Goal: Task Accomplishment & Management: Use online tool/utility

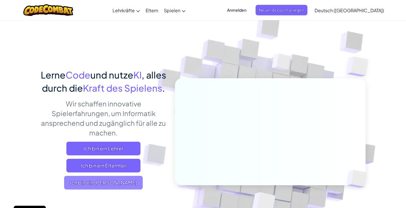
click at [116, 190] on span "Ich bin ein [PERSON_NAME]" at bounding box center [103, 183] width 79 height 14
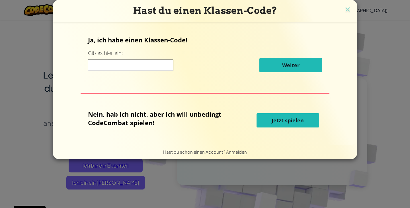
click at [284, 124] on span "Jetzt spielen" at bounding box center [288, 120] width 32 height 7
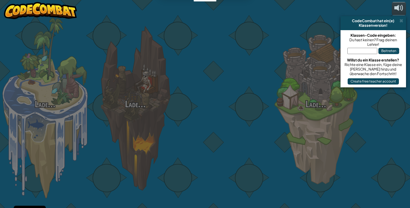
select select "de-DE"
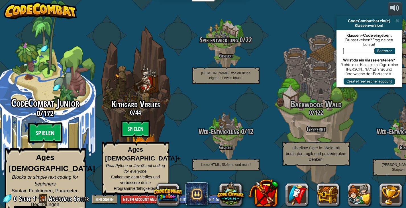
click at [47, 133] on btn "Spielen" at bounding box center [45, 133] width 34 height 21
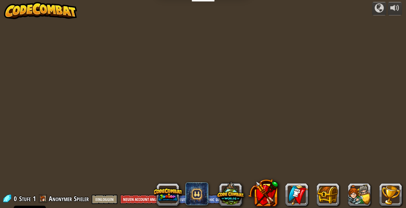
select select "de-DE"
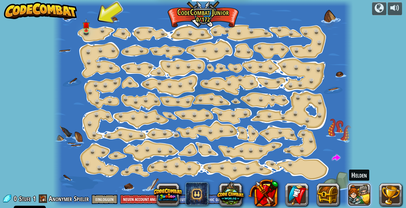
click at [359, 195] on button at bounding box center [359, 195] width 23 height 23
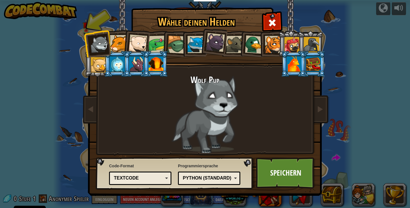
click at [278, 45] on div at bounding box center [273, 44] width 17 height 17
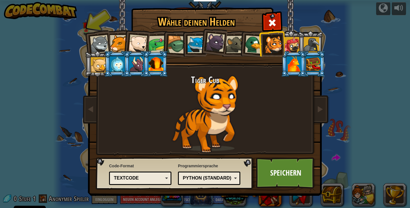
click at [115, 58] on div at bounding box center [117, 63] width 15 height 15
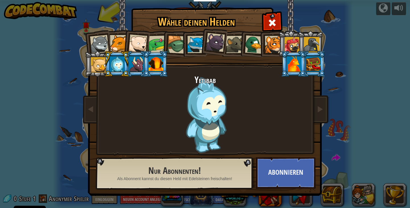
click at [291, 64] on div at bounding box center [294, 63] width 15 height 15
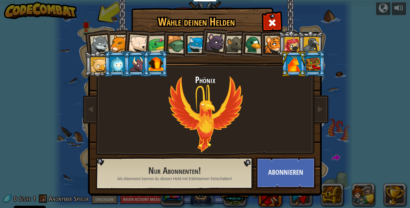
click at [93, 62] on div at bounding box center [98, 64] width 15 height 15
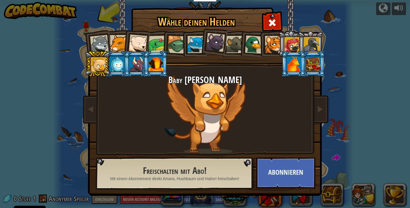
click at [309, 43] on div at bounding box center [311, 44] width 15 height 15
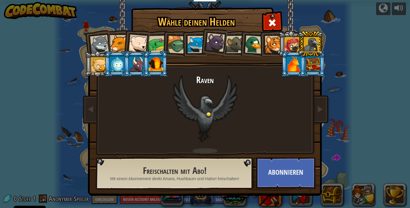
click at [286, 46] on div at bounding box center [292, 44] width 15 height 15
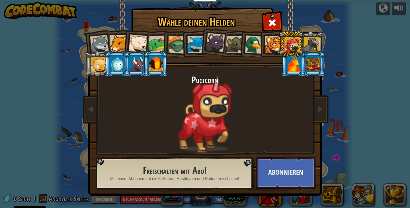
click at [252, 38] on div at bounding box center [254, 44] width 19 height 19
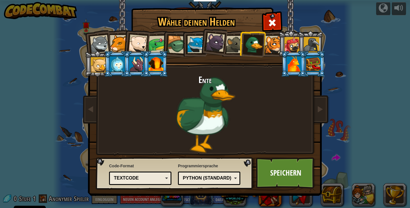
click at [229, 41] on div at bounding box center [234, 44] width 17 height 17
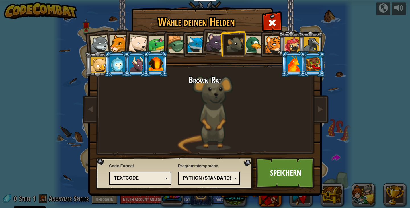
click at [212, 42] on div at bounding box center [215, 42] width 19 height 19
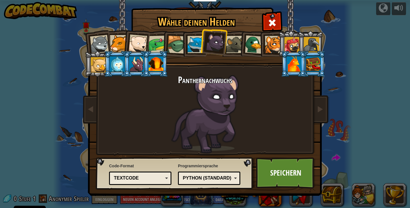
click at [196, 44] on div at bounding box center [196, 44] width 17 height 17
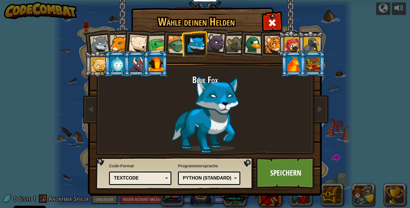
click at [176, 48] on div at bounding box center [177, 45] width 18 height 18
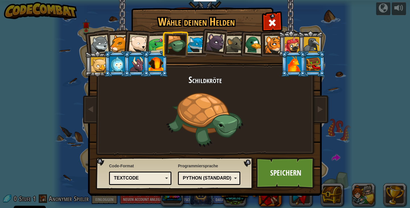
click at [153, 47] on div at bounding box center [158, 45] width 18 height 18
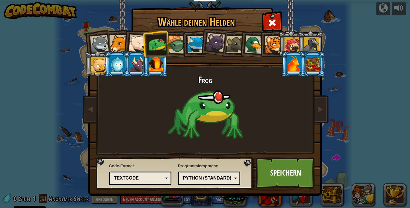
click at [157, 60] on div at bounding box center [156, 63] width 15 height 15
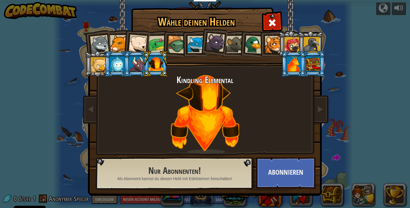
click at [141, 64] on div at bounding box center [136, 63] width 15 height 15
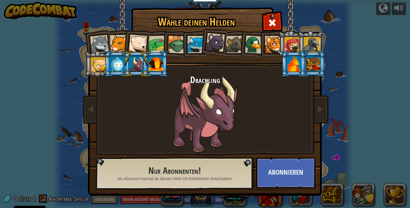
click at [139, 42] on div at bounding box center [138, 43] width 19 height 19
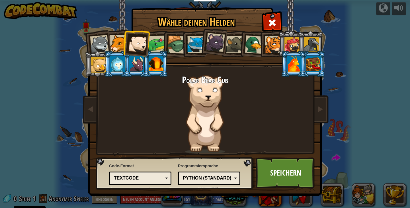
click at [111, 44] on div at bounding box center [118, 43] width 17 height 17
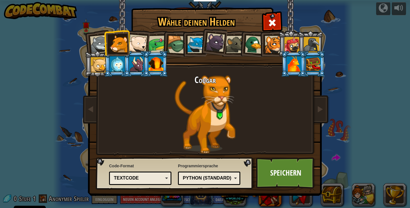
click at [94, 46] on div at bounding box center [99, 44] width 19 height 19
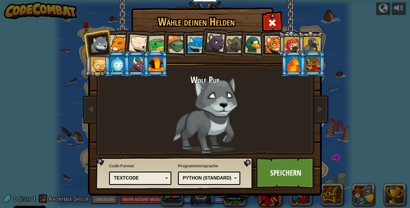
click at [193, 43] on div at bounding box center [196, 44] width 17 height 17
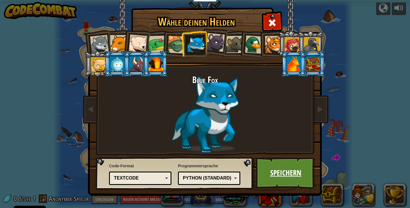
click at [286, 179] on link "Speichern" at bounding box center [286, 173] width 60 height 31
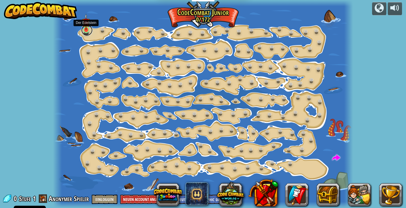
click at [87, 31] on link at bounding box center [86, 30] width 11 height 11
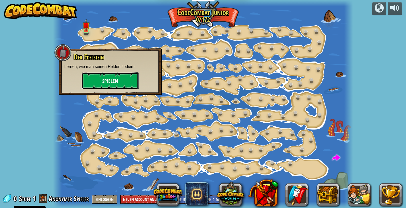
click at [111, 76] on button "Spielen" at bounding box center [110, 80] width 57 height 17
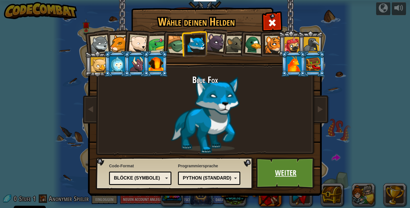
click at [282, 168] on link "Weiter" at bounding box center [286, 173] width 60 height 31
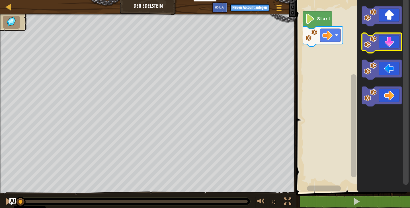
click at [391, 44] on icon "Blockly Arbeitsbereich" at bounding box center [382, 43] width 40 height 20
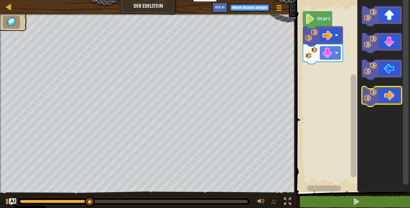
click at [397, 92] on icon "Blockly Arbeitsbereich" at bounding box center [382, 97] width 40 height 20
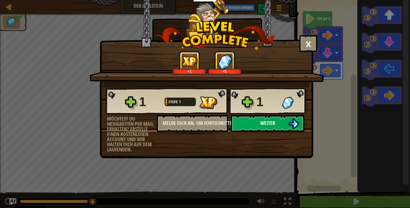
click at [240, 121] on button "Weiter" at bounding box center [268, 123] width 74 height 17
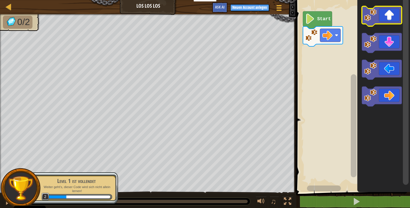
click at [371, 17] on image "Blockly Arbeitsbereich" at bounding box center [371, 15] width 13 height 13
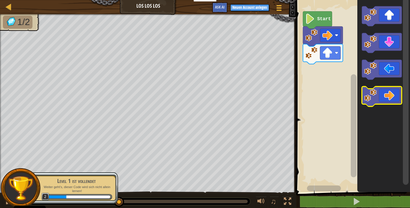
click at [391, 93] on icon "Blockly Arbeitsbereich" at bounding box center [382, 97] width 40 height 20
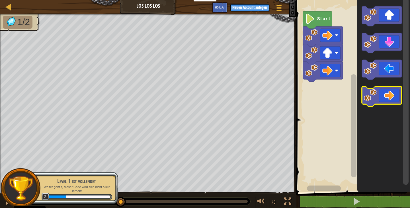
click at [391, 93] on icon "Blockly Arbeitsbereich" at bounding box center [382, 97] width 40 height 20
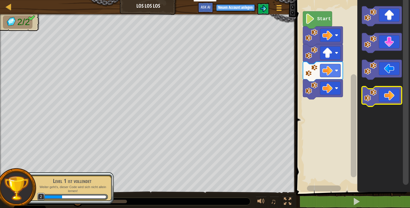
click at [391, 93] on icon "Blockly Arbeitsbereich" at bounding box center [382, 97] width 40 height 20
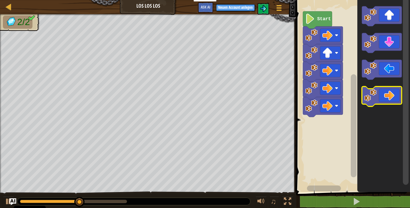
click at [391, 93] on icon "Blockly Arbeitsbereich" at bounding box center [382, 97] width 40 height 20
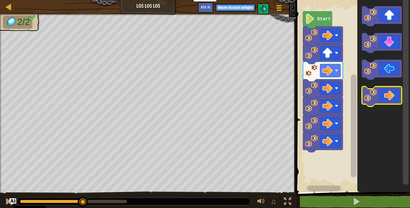
click at [391, 93] on icon "Blockly Arbeitsbereich" at bounding box center [382, 97] width 40 height 20
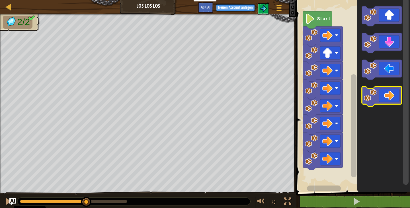
click at [391, 93] on icon "Blockly Arbeitsbereich" at bounding box center [382, 97] width 40 height 20
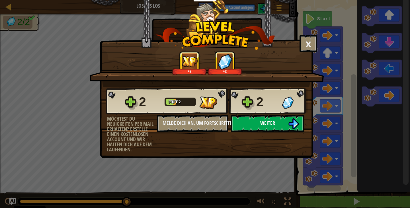
click at [271, 123] on span "Weiter" at bounding box center [268, 123] width 15 height 7
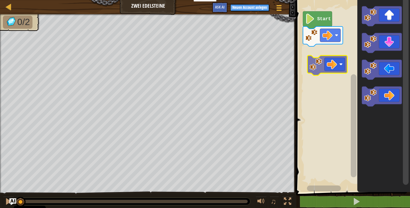
click at [340, 69] on div "Start" at bounding box center [353, 94] width 116 height 195
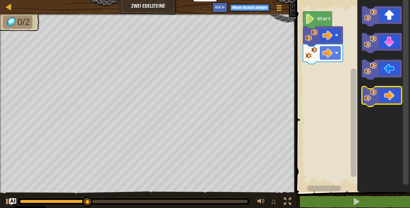
click at [387, 93] on icon "Blockly Arbeitsbereich" at bounding box center [382, 97] width 40 height 20
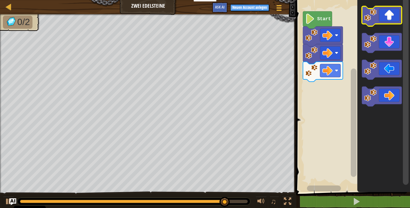
click at [367, 24] on icon "Blockly Arbeitsbereich" at bounding box center [382, 16] width 40 height 20
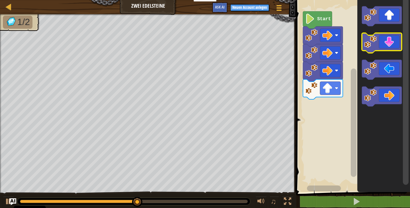
click at [371, 43] on image "Blockly Arbeitsbereich" at bounding box center [371, 42] width 13 height 13
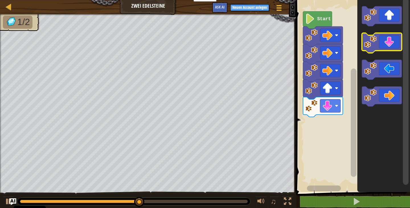
click at [371, 43] on image "Blockly Arbeitsbereich" at bounding box center [371, 42] width 13 height 13
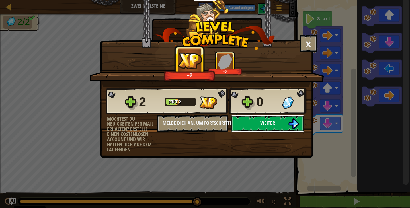
click at [264, 116] on button "Weiter" at bounding box center [268, 123] width 74 height 17
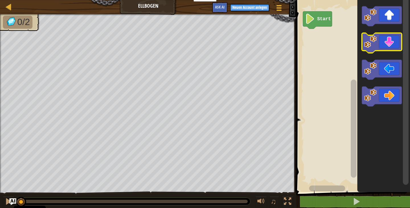
click at [393, 41] on icon "Blockly Arbeitsbereich" at bounding box center [382, 43] width 40 height 20
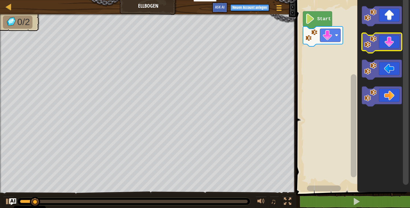
click at [393, 41] on icon "Blockly Arbeitsbereich" at bounding box center [382, 43] width 40 height 20
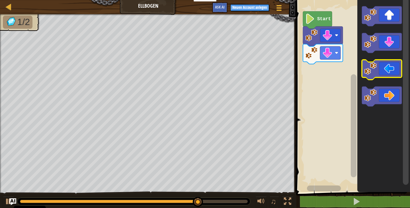
click at [393, 75] on icon "Blockly Arbeitsbereich" at bounding box center [382, 70] width 40 height 20
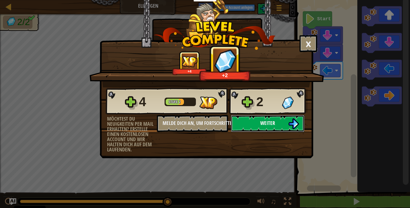
click at [280, 125] on button "Weiter" at bounding box center [268, 123] width 74 height 17
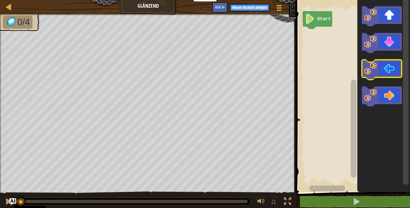
click at [369, 70] on image "Blockly Arbeitsbereich" at bounding box center [371, 68] width 13 height 13
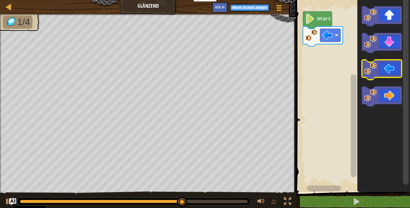
click at [378, 70] on icon "Blockly Arbeitsbereich" at bounding box center [382, 70] width 40 height 20
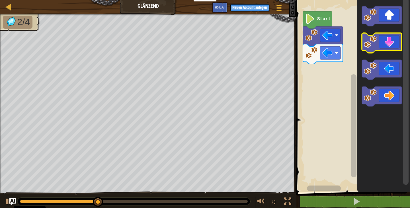
click at [374, 44] on image "Blockly Arbeitsbereich" at bounding box center [371, 42] width 13 height 13
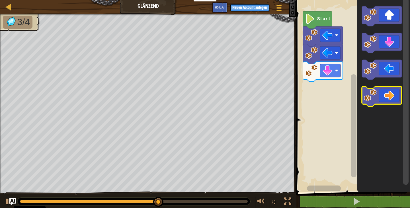
click at [377, 92] on image "Blockly Arbeitsbereich" at bounding box center [371, 95] width 13 height 13
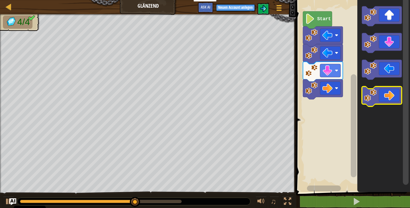
click at [377, 92] on image "Blockly Arbeitsbereich" at bounding box center [371, 95] width 13 height 13
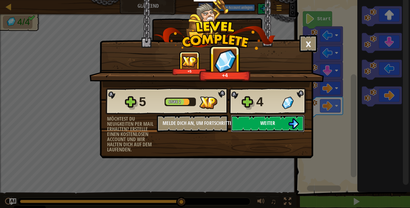
click at [273, 125] on span "Weiter" at bounding box center [268, 123] width 15 height 7
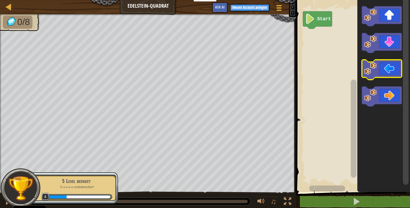
click at [375, 65] on image "Blockly Arbeitsbereich" at bounding box center [371, 68] width 13 height 13
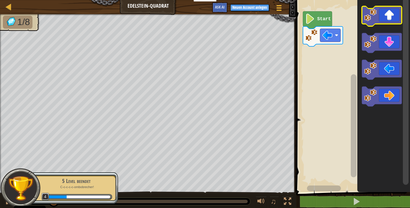
click at [381, 17] on icon "Blockly Arbeitsbereich" at bounding box center [382, 16] width 40 height 20
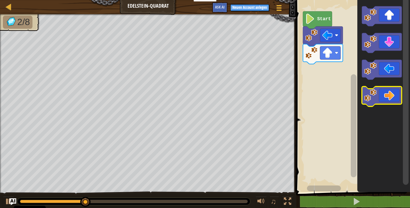
click at [373, 97] on image "Blockly Arbeitsbereich" at bounding box center [371, 95] width 13 height 13
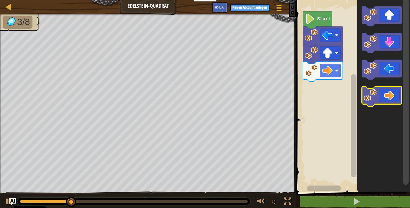
click at [373, 97] on image "Blockly Arbeitsbereich" at bounding box center [371, 95] width 13 height 13
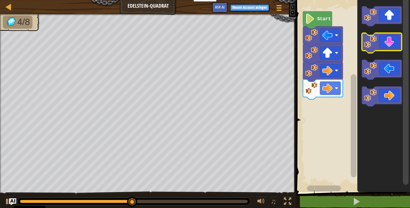
click at [370, 43] on image "Blockly Arbeitsbereich" at bounding box center [371, 42] width 13 height 13
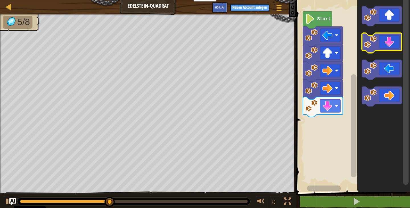
click at [370, 43] on image "Blockly Arbeitsbereich" at bounding box center [371, 42] width 13 height 13
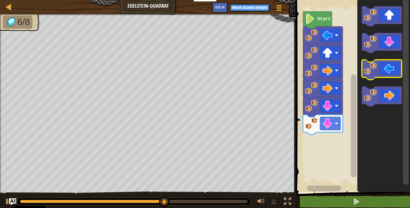
click at [364, 70] on icon "Blockly Arbeitsbereich" at bounding box center [382, 70] width 40 height 20
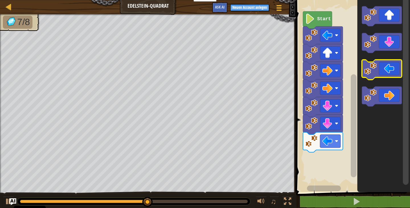
click at [364, 70] on icon "Blockly Arbeitsbereich" at bounding box center [382, 70] width 40 height 20
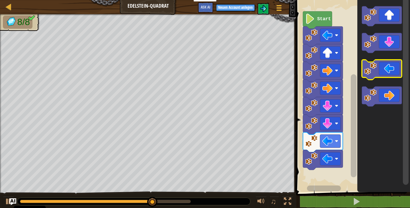
click at [364, 70] on icon "Blockly Arbeitsbereich" at bounding box center [382, 70] width 40 height 20
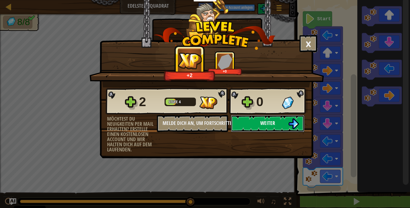
click at [272, 122] on span "Weiter" at bounding box center [268, 123] width 15 height 7
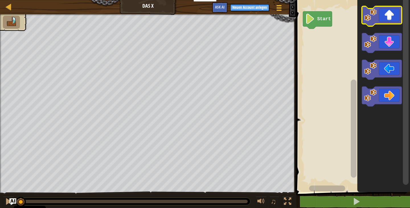
click at [373, 19] on image "Blockly Arbeitsbereich" at bounding box center [371, 15] width 13 height 13
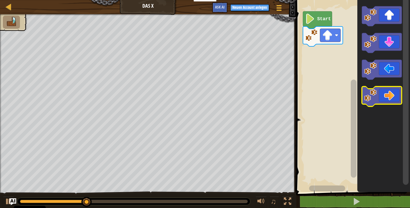
click at [372, 96] on image "Blockly Arbeitsbereich" at bounding box center [371, 95] width 13 height 13
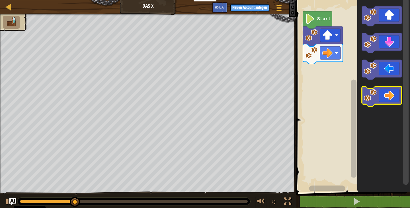
click at [372, 96] on image "Blockly Arbeitsbereich" at bounding box center [371, 95] width 13 height 13
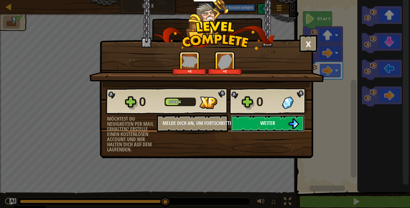
click at [263, 129] on button "Weiter" at bounding box center [268, 123] width 74 height 17
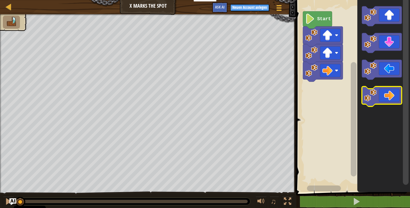
click at [369, 103] on icon "Blockly Arbeitsbereich" at bounding box center [382, 97] width 40 height 20
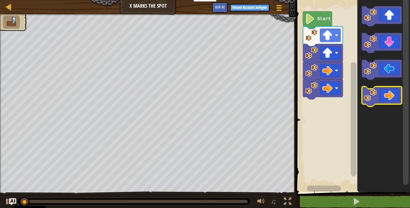
click at [369, 103] on icon "Blockly Arbeitsbereich" at bounding box center [382, 97] width 40 height 20
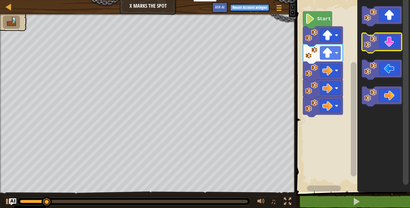
click at [372, 48] on image "Blockly Arbeitsbereich" at bounding box center [371, 42] width 13 height 13
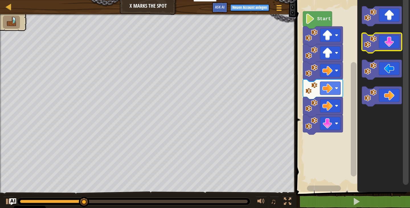
click at [371, 47] on image "Blockly Arbeitsbereich" at bounding box center [371, 42] width 13 height 13
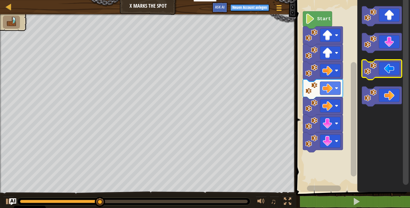
click at [372, 66] on image "Blockly Arbeitsbereich" at bounding box center [371, 68] width 13 height 13
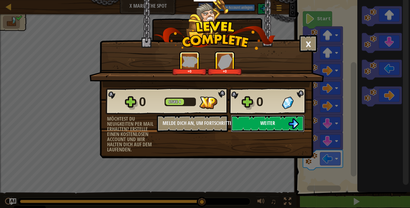
click at [275, 126] on span "Weiter" at bounding box center [268, 123] width 15 height 7
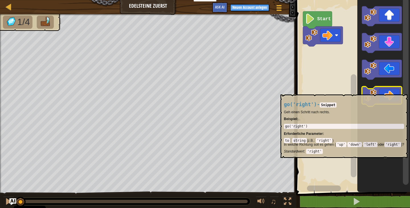
click at [378, 92] on icon "Blockly Arbeitsbereich" at bounding box center [382, 97] width 40 height 20
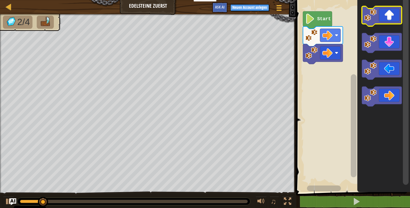
click at [376, 19] on image "Blockly Arbeitsbereich" at bounding box center [371, 15] width 13 height 13
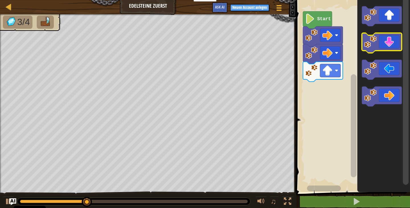
click at [367, 44] on image "Blockly Arbeitsbereich" at bounding box center [371, 42] width 13 height 13
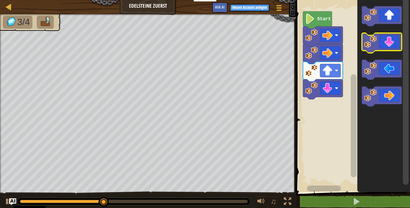
click at [367, 44] on image "Blockly Arbeitsbereich" at bounding box center [371, 42] width 13 height 13
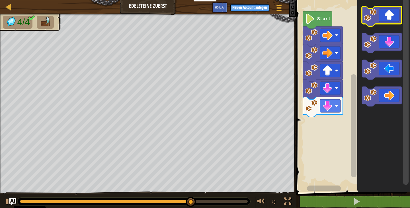
click at [370, 23] on icon "Blockly Arbeitsbereich" at bounding box center [382, 16] width 40 height 20
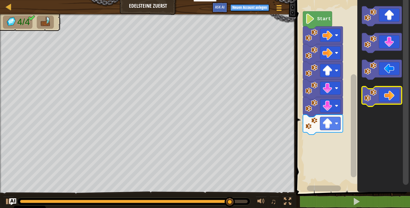
click at [372, 95] on image "Blockly Arbeitsbereich" at bounding box center [371, 95] width 13 height 13
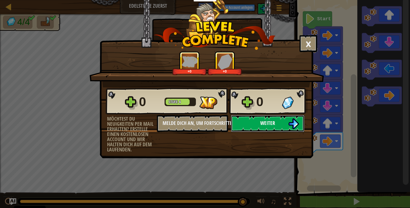
click at [259, 128] on button "Weiter" at bounding box center [268, 123] width 74 height 17
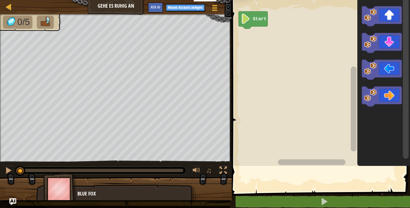
click at [259, 128] on rect "Blockly Arbeitsbereich" at bounding box center [320, 81] width 180 height 169
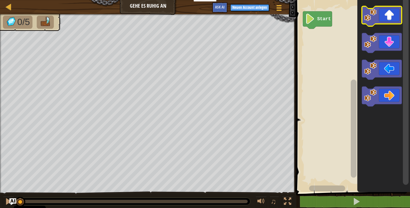
click at [375, 17] on image "Blockly Arbeitsbereich" at bounding box center [371, 15] width 13 height 13
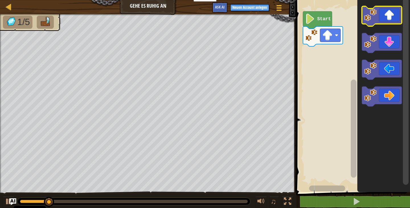
click at [375, 16] on image "Blockly Arbeitsbereich" at bounding box center [371, 15] width 13 height 13
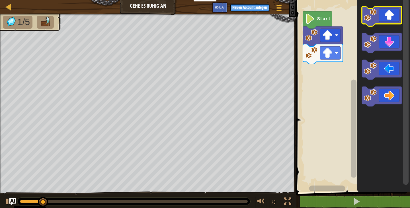
click at [375, 16] on image "Blockly Arbeitsbereich" at bounding box center [371, 15] width 13 height 13
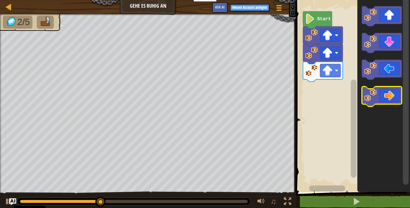
click at [366, 100] on image "Blockly Arbeitsbereich" at bounding box center [371, 95] width 13 height 13
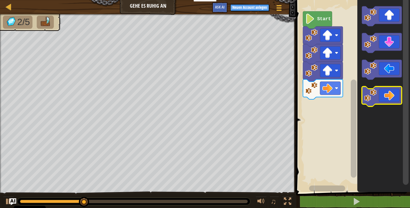
click at [366, 100] on image "Blockly Arbeitsbereich" at bounding box center [371, 95] width 13 height 13
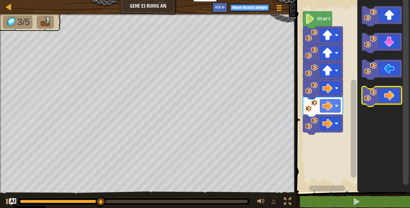
click at [366, 100] on image "Blockly Arbeitsbereich" at bounding box center [371, 95] width 13 height 13
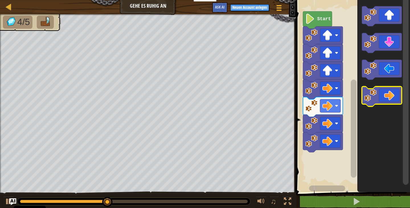
click at [366, 100] on image "Blockly Arbeitsbereich" at bounding box center [371, 95] width 13 height 13
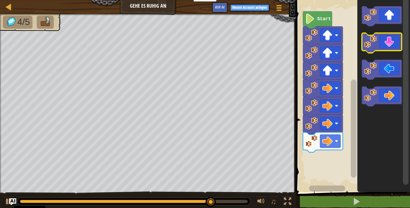
click at [381, 44] on icon "Blockly Arbeitsbereich" at bounding box center [382, 43] width 40 height 20
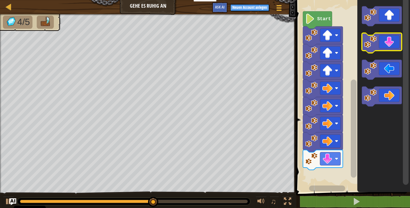
click at [381, 44] on icon "Blockly Arbeitsbereich" at bounding box center [382, 43] width 40 height 20
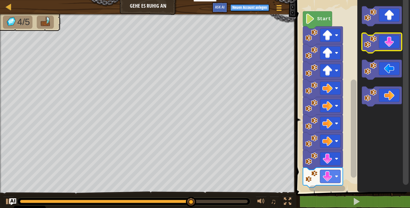
click at [381, 44] on icon "Blockly Arbeitsbereich" at bounding box center [382, 43] width 40 height 20
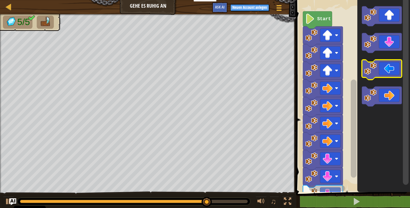
click at [371, 76] on icon "Blockly Arbeitsbereich" at bounding box center [382, 70] width 40 height 20
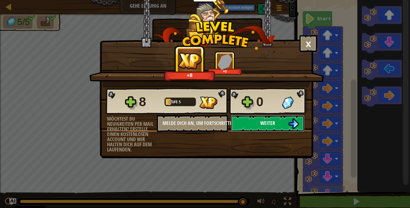
click at [286, 121] on button "Weiter" at bounding box center [268, 123] width 74 height 17
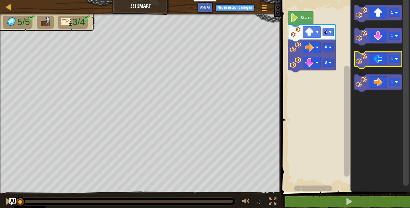
click at [361, 55] on image "Blockly Arbeitsbereich" at bounding box center [362, 59] width 11 height 11
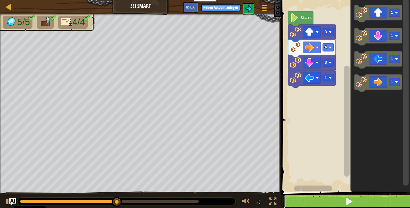
click at [340, 202] on button at bounding box center [349, 202] width 131 height 13
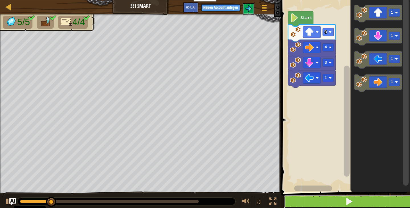
click at [340, 202] on button at bounding box center [349, 202] width 131 height 13
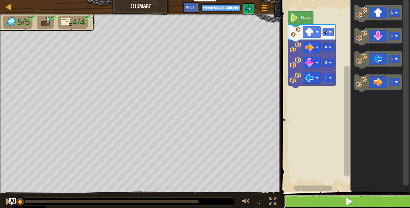
click at [340, 202] on button at bounding box center [349, 202] width 131 height 13
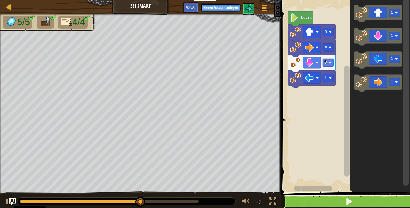
click at [340, 202] on button at bounding box center [349, 202] width 131 height 13
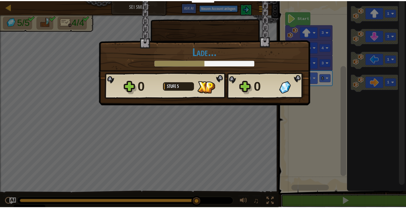
scroll to position [0, 0]
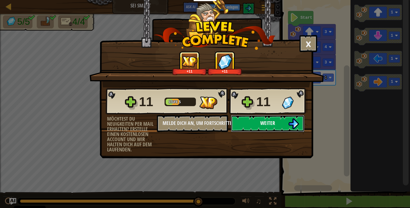
click at [260, 122] on button "Weiter" at bounding box center [268, 123] width 74 height 17
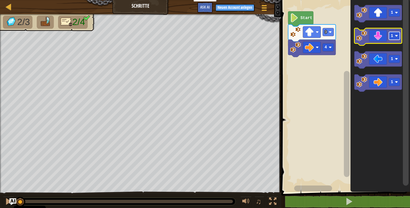
click at [395, 39] on rect "Blockly Arbeitsbereich" at bounding box center [394, 36] width 11 height 8
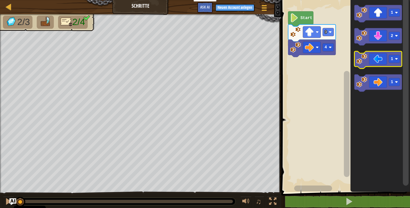
click at [391, 57] on rect "Blockly Arbeitsbereich" at bounding box center [394, 59] width 11 height 8
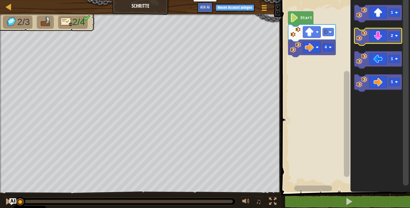
click at [361, 34] on image "Blockly Arbeitsbereich" at bounding box center [362, 35] width 11 height 11
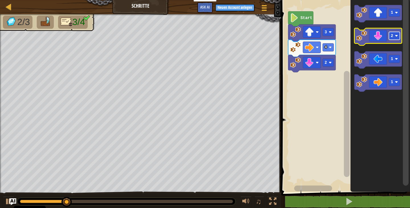
click at [398, 37] on rect "Blockly Arbeitsbereich" at bounding box center [394, 36] width 11 height 8
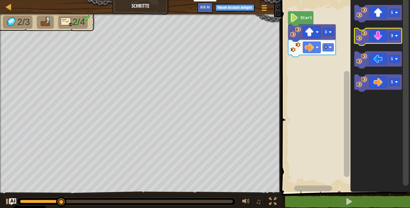
click at [362, 38] on image "Blockly Arbeitsbereich" at bounding box center [362, 35] width 11 height 11
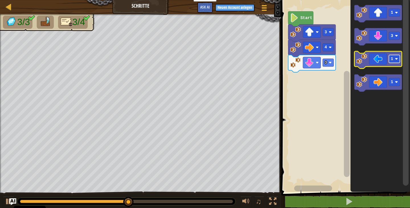
click at [394, 61] on rect "Blockly Arbeitsbereich" at bounding box center [394, 59] width 11 height 8
click at [362, 60] on image "Blockly Arbeitsbereich" at bounding box center [362, 59] width 11 height 11
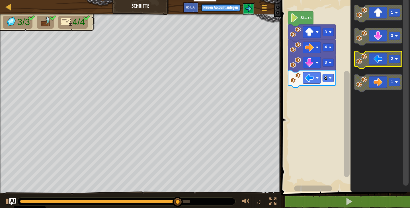
click at [362, 60] on image "Blockly Arbeitsbereich" at bounding box center [362, 59] width 11 height 11
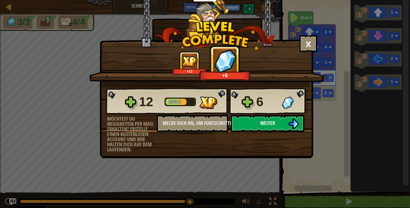
click at [255, 127] on button "Weiter" at bounding box center [268, 123] width 74 height 17
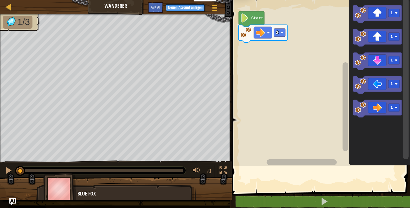
click at [255, 127] on div "Karte Wanderer Spielmenü Neuen Account anlegen Ask AI 1 ההההההההההההההההההההההה…" at bounding box center [205, 104] width 410 height 208
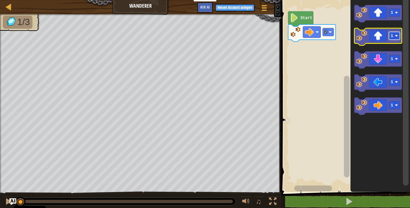
click at [395, 38] on rect "Blockly Arbeitsbereich" at bounding box center [394, 36] width 11 height 8
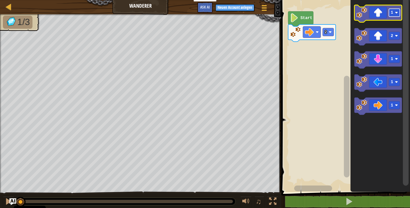
click at [393, 13] on text "1" at bounding box center [392, 13] width 2 height 5
click at [382, 134] on icon "Blockly Arbeitsbereich" at bounding box center [381, 94] width 60 height 195
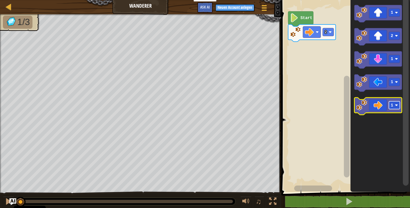
click at [392, 106] on text "1" at bounding box center [392, 105] width 2 height 5
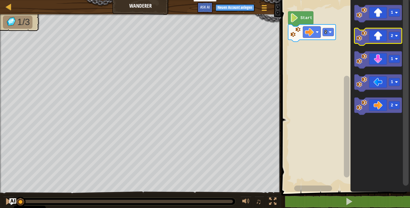
click at [367, 36] on image "Blockly Arbeitsbereich" at bounding box center [362, 35] width 11 height 11
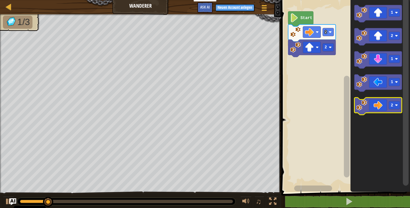
click at [358, 107] on image "Blockly Arbeitsbereich" at bounding box center [362, 105] width 11 height 11
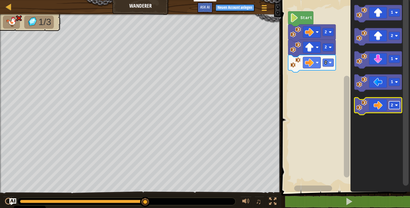
click at [395, 105] on rect "Blockly Arbeitsbereich" at bounding box center [394, 105] width 11 height 8
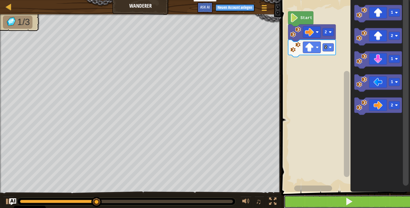
click at [332, 200] on button at bounding box center [349, 202] width 131 height 13
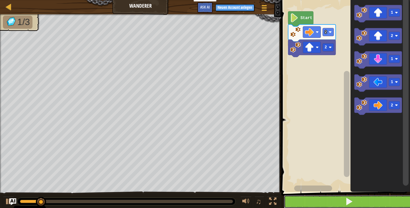
click at [332, 200] on button at bounding box center [349, 202] width 131 height 13
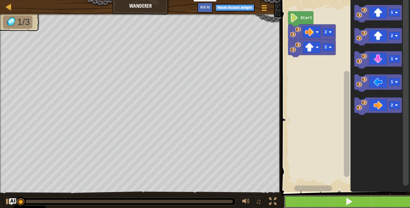
click at [332, 200] on button at bounding box center [349, 202] width 131 height 13
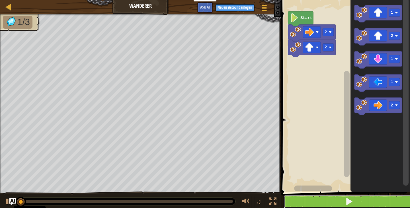
click at [332, 200] on button at bounding box center [349, 202] width 131 height 13
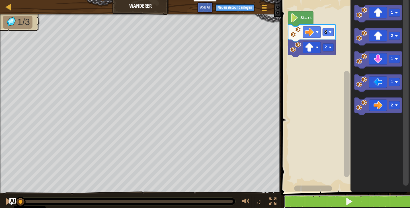
click at [332, 200] on button at bounding box center [349, 202] width 131 height 13
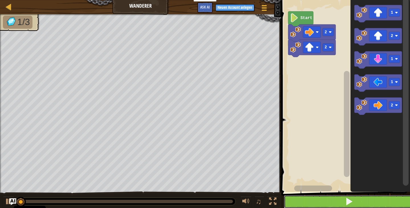
click at [332, 200] on button at bounding box center [349, 202] width 131 height 13
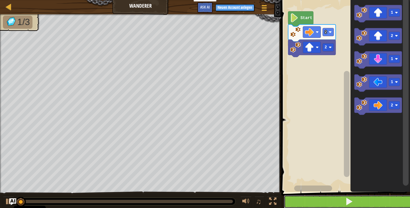
click at [332, 200] on button at bounding box center [349, 202] width 131 height 13
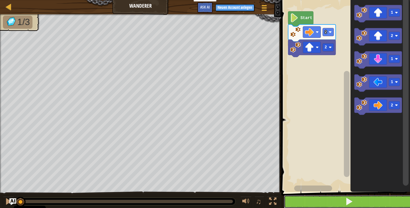
click at [332, 200] on button at bounding box center [349, 202] width 131 height 13
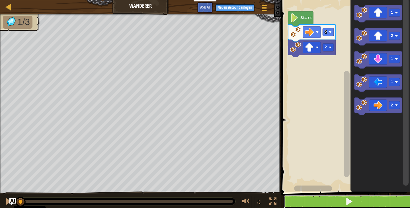
click at [332, 200] on button at bounding box center [349, 202] width 131 height 13
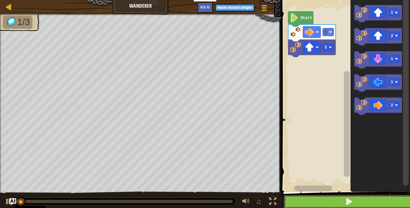
click at [332, 200] on button at bounding box center [349, 202] width 131 height 13
click at [332, 198] on button at bounding box center [349, 202] width 131 height 13
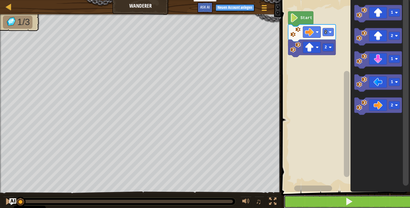
click at [332, 198] on button at bounding box center [349, 202] width 131 height 13
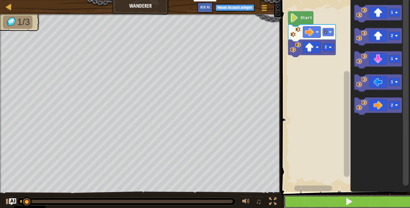
click at [332, 198] on button at bounding box center [349, 202] width 131 height 13
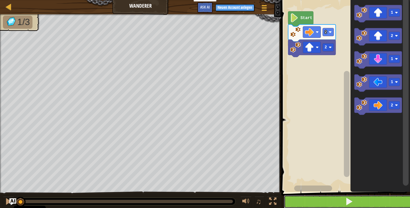
click at [332, 198] on button at bounding box center [349, 202] width 131 height 13
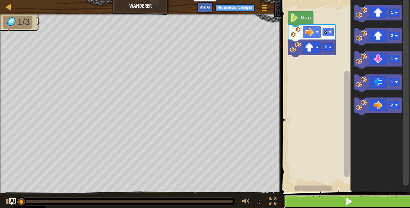
click at [332, 197] on button at bounding box center [349, 202] width 131 height 13
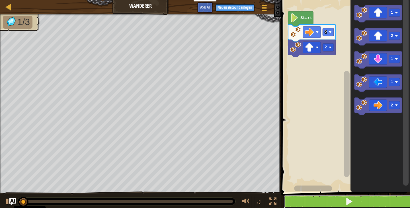
click at [332, 197] on button at bounding box center [349, 202] width 131 height 13
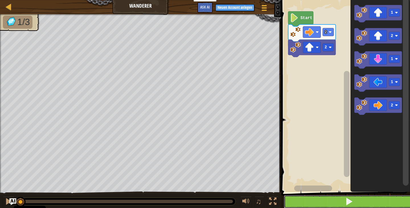
click at [332, 197] on button at bounding box center [349, 202] width 131 height 13
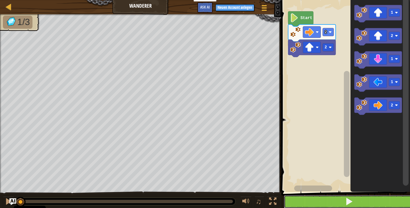
click at [332, 197] on button at bounding box center [349, 202] width 131 height 13
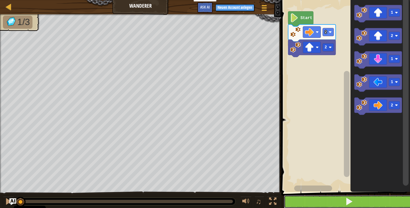
click at [332, 197] on button at bounding box center [349, 202] width 131 height 13
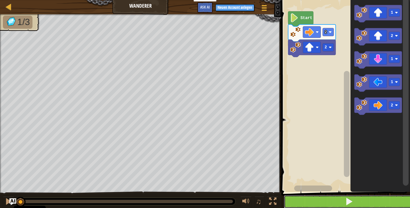
click at [332, 197] on button at bounding box center [349, 202] width 131 height 13
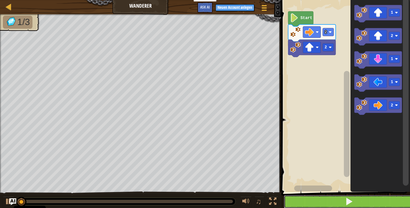
click at [332, 197] on button at bounding box center [349, 202] width 131 height 13
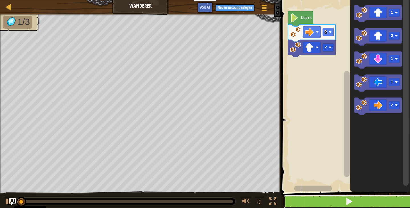
click at [332, 197] on button at bounding box center [349, 202] width 131 height 13
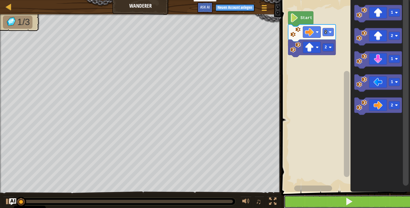
click at [332, 197] on button at bounding box center [349, 202] width 131 height 13
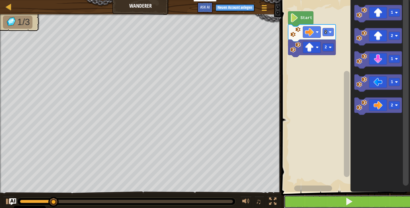
click at [332, 197] on button at bounding box center [349, 202] width 131 height 13
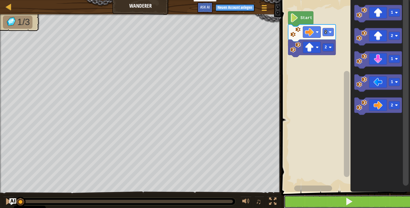
click at [332, 197] on button at bounding box center [349, 202] width 131 height 13
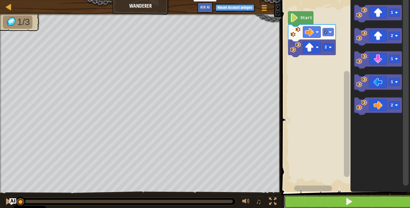
click at [332, 197] on button at bounding box center [349, 202] width 131 height 13
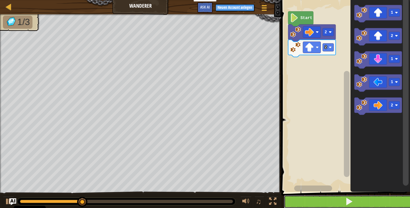
click at [332, 197] on button at bounding box center [349, 202] width 131 height 13
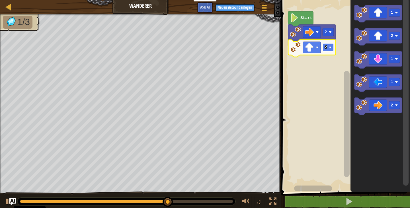
click at [327, 47] on text "2" at bounding box center [326, 47] width 2 height 5
click at [329, 46] on rect "Blockly Arbeitsbereich" at bounding box center [328, 48] width 11 height 8
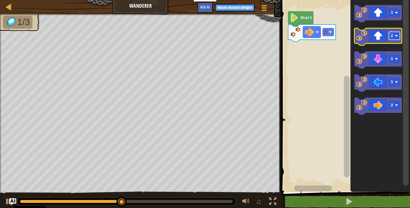
click at [390, 36] on rect "Blockly Arbeitsbereich" at bounding box center [394, 36] width 11 height 8
click at [362, 40] on image "Blockly Arbeitsbereich" at bounding box center [362, 35] width 11 height 11
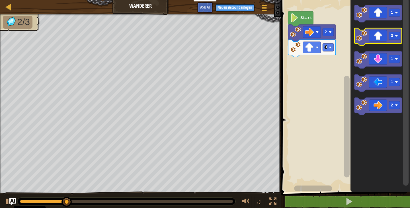
click at [362, 40] on image "Blockly Arbeitsbereich" at bounding box center [362, 35] width 11 height 11
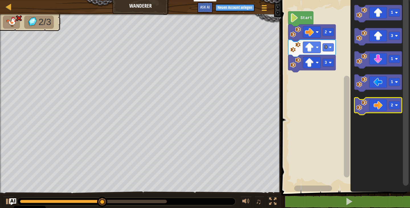
click at [365, 106] on image "Blockly Arbeitsbereich" at bounding box center [362, 105] width 11 height 11
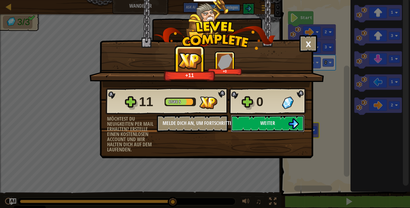
click at [284, 1] on body "Cookie Policy CodeCombat nutzt essentielle und einige nicht-essentielle Cookies…" at bounding box center [205, 0] width 410 height 1
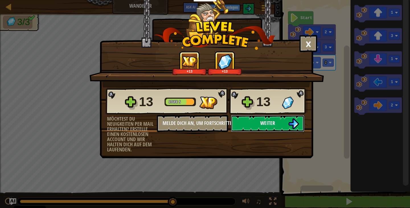
drag, startPoint x: 284, startPoint y: 124, endPoint x: 261, endPoint y: 121, distance: 22.4
click at [261, 121] on span "Weiter" at bounding box center [268, 123] width 15 height 7
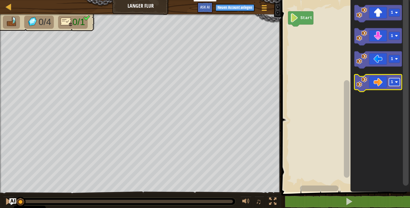
click at [398, 80] on rect "Blockly Arbeitsbereich" at bounding box center [394, 82] width 11 height 8
click at [363, 82] on image "Blockly Arbeitsbereich" at bounding box center [362, 82] width 11 height 11
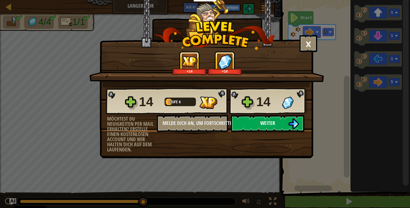
click at [249, 122] on button "Weiter" at bounding box center [268, 123] width 74 height 17
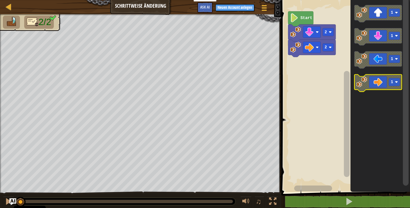
click at [390, 83] on rect "Blockly Arbeitsbereich" at bounding box center [394, 82] width 11 height 8
click at [361, 127] on icon "Blockly Arbeitsbereich" at bounding box center [381, 94] width 60 height 195
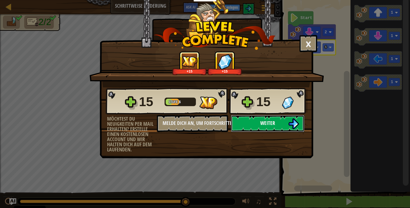
click at [286, 124] on button "Weiter" at bounding box center [268, 123] width 74 height 17
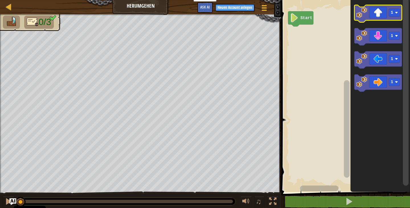
click at [362, 13] on image "Blockly Arbeitsbereich" at bounding box center [362, 12] width 11 height 11
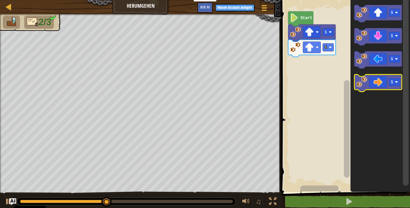
click at [363, 86] on image "Blockly Arbeitsbereich" at bounding box center [362, 82] width 11 height 11
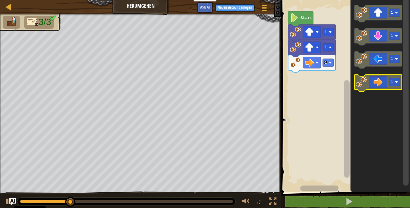
click at [363, 86] on image "Blockly Arbeitsbereich" at bounding box center [362, 82] width 11 height 11
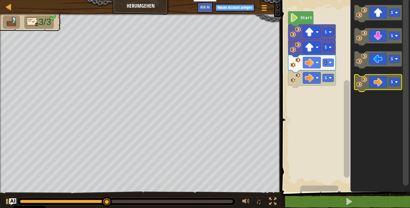
click at [363, 86] on image "Blockly Arbeitsbereich" at bounding box center [362, 82] width 11 height 11
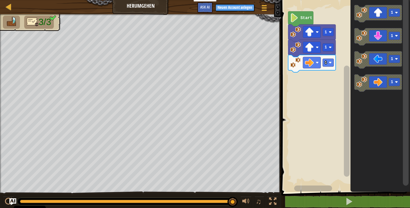
click at [337, 45] on rect "Blockly Arbeitsbereich" at bounding box center [345, 94] width 131 height 195
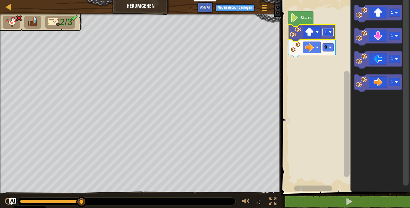
click at [326, 33] on text "1" at bounding box center [326, 32] width 2 height 5
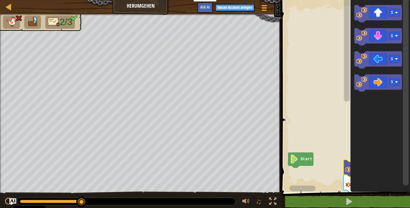
click at [373, 26] on div "Start 1 1 1 1 1 1" at bounding box center [345, 94] width 131 height 195
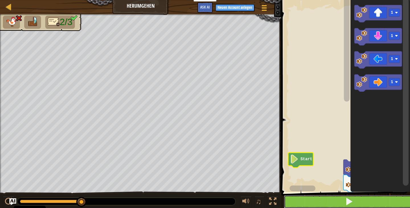
click at [345, 199] on span at bounding box center [349, 202] width 8 height 8
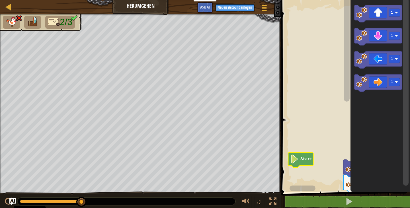
click at [347, 76] on g "Blockly Arbeitsbereich" at bounding box center [346, 91] width 7 height 188
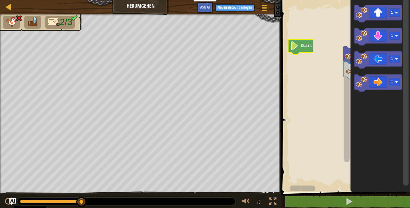
click at [339, 129] on div "1 1 Start 1 1 1 1" at bounding box center [345, 94] width 131 height 195
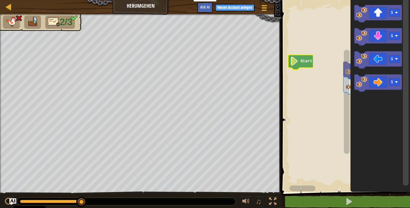
click at [399, 72] on div "1 1 Start 1 1 1 1" at bounding box center [345, 94] width 131 height 195
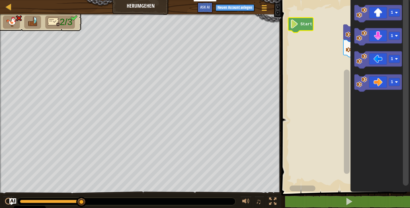
click at [350, 143] on g "Blockly Arbeitsbereich" at bounding box center [346, 91] width 7 height 188
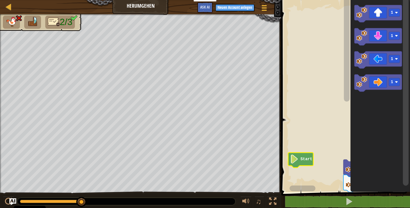
click at [405, 48] on div "1 1 Start 1 1 1 1" at bounding box center [345, 94] width 131 height 195
click at [351, 172] on icon "Blockly Arbeitsbereich" at bounding box center [381, 94] width 60 height 195
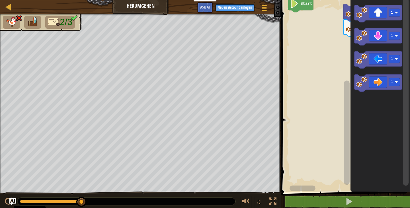
click at [349, 170] on g "Blockly Arbeitsbereich" at bounding box center [346, 91] width 7 height 188
click at [297, 8] on icon "Blockly Arbeitsbereich" at bounding box center [300, 4] width 25 height 15
click at [362, 13] on image "Blockly Arbeitsbereich" at bounding box center [362, 12] width 11 height 11
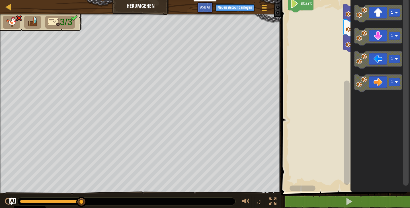
click at [347, 20] on g "Blockly Arbeitsbereich" at bounding box center [346, 91] width 7 height 188
click at [316, 134] on div "1 1 1 Start 1 1 1 1" at bounding box center [345, 94] width 131 height 195
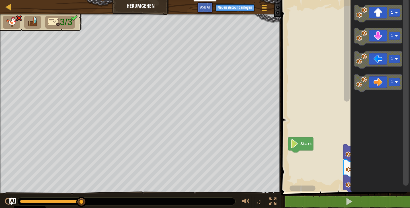
click at [306, 69] on div "1 1 1 Start 1 1 1 1" at bounding box center [345, 94] width 131 height 195
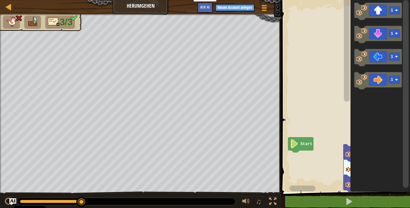
click at [347, 153] on div "1 1 1 Start 1 1 1 1" at bounding box center [345, 94] width 131 height 195
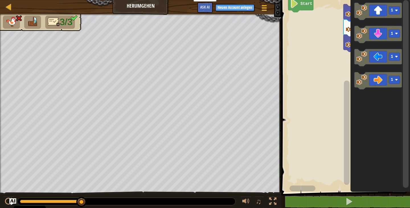
click at [353, 145] on div "1 1 1 Start 1 1 1 1" at bounding box center [345, 94] width 131 height 195
click at [138, 5] on div "Karte Herumgehen Spielmenü Neuen Account anlegen Ask AI" at bounding box center [141, 7] width 282 height 14
click at [10, 7] on div at bounding box center [8, 6] width 7 height 7
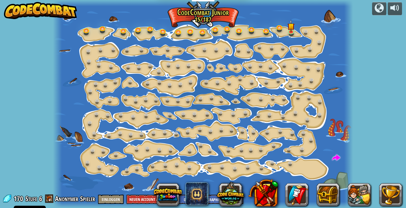
select select "de-DE"
click at [337, 158] on span at bounding box center [336, 158] width 8 height 8
select select "de-DE"
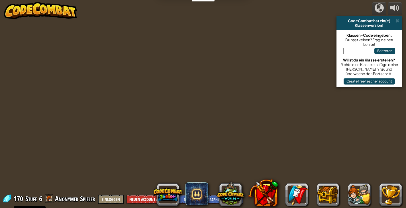
select select "de-DE"
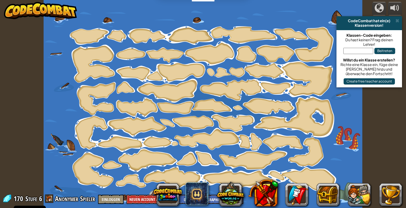
select select "de-DE"
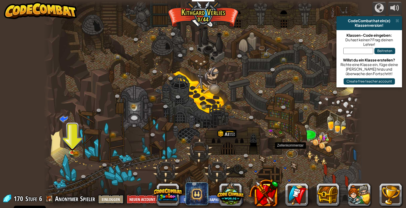
drag, startPoint x: 290, startPoint y: 158, endPoint x: 326, endPoint y: 171, distance: 38.0
click at [326, 171] on div "Die Gewundene Schlucht (Gesperrt) Ziel: Sammle viel Gold! Nutze dazu deine Prog…" at bounding box center [203, 104] width 319 height 208
click at [299, 97] on div at bounding box center [203, 104] width 319 height 208
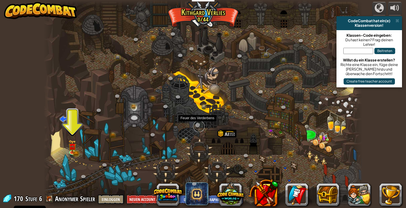
click at [199, 129] on link at bounding box center [198, 126] width 11 height 11
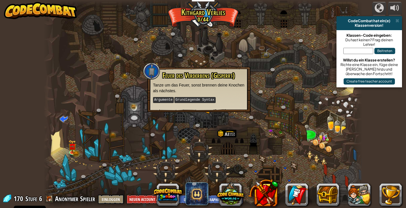
click at [316, 144] on div at bounding box center [203, 104] width 319 height 208
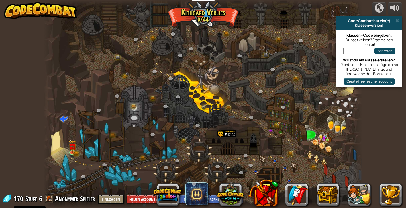
click at [339, 173] on div at bounding box center [203, 104] width 319 height 208
click at [68, 116] on span at bounding box center [64, 119] width 8 height 8
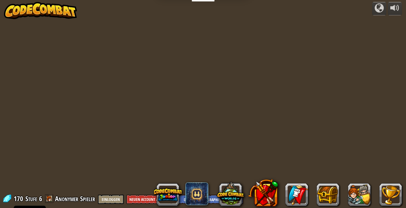
select select "de-DE"
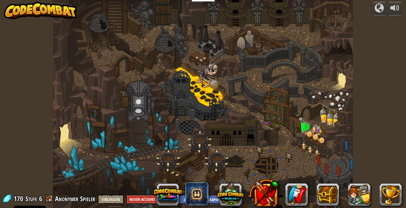
select select "de-DE"
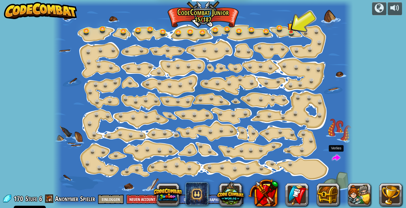
click at [335, 157] on span at bounding box center [336, 158] width 8 height 8
select select "de-DE"
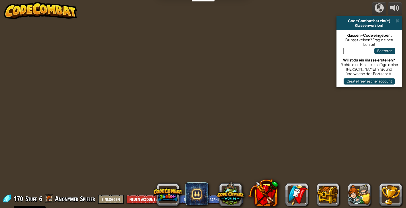
select select "de-DE"
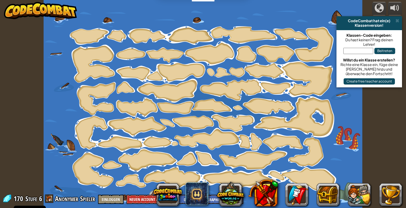
select select "de-DE"
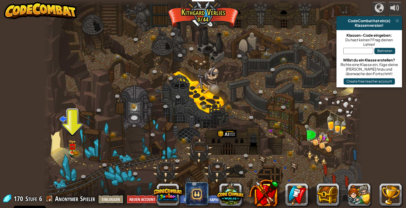
click at [335, 157] on div at bounding box center [203, 104] width 319 height 208
click at [371, 108] on div "powered by CodeCombat hat ein(e) Klassenversion! Klassen-Code eingeben: Du hast…" at bounding box center [203, 104] width 406 height 208
drag, startPoint x: 371, startPoint y: 108, endPoint x: 363, endPoint y: 101, distance: 10.5
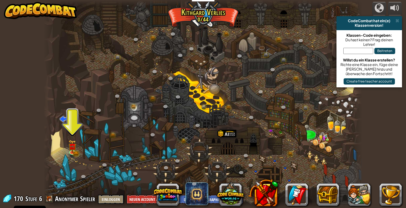
click at [363, 101] on div "powered by CodeCombat hat ein(e) Klassenversion! Klassen-Code eingeben: Du hast…" at bounding box center [203, 104] width 406 height 208
click at [398, 20] on span at bounding box center [398, 21] width 4 height 5
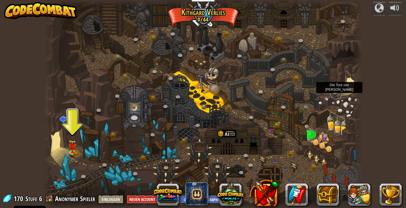
click at [334, 92] on link at bounding box center [336, 93] width 11 height 11
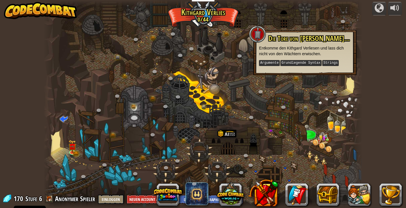
click at [355, 80] on div at bounding box center [358, 104] width 10 height 208
click at [316, 132] on div at bounding box center [203, 104] width 319 height 208
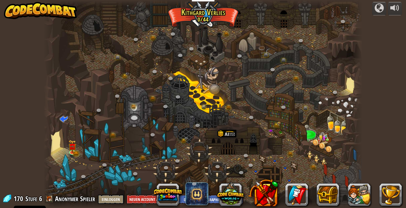
click at [316, 132] on div at bounding box center [203, 104] width 319 height 208
click at [282, 61] on link at bounding box center [284, 60] width 11 height 11
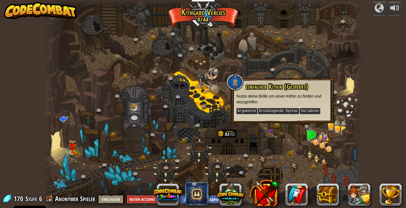
click at [345, 91] on div at bounding box center [203, 104] width 319 height 208
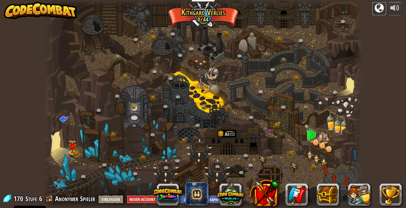
click at [378, 3] on div at bounding box center [379, 7] width 9 height 9
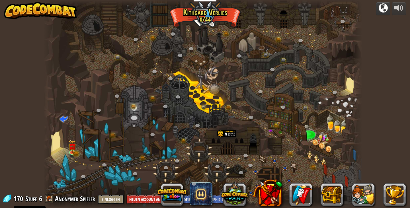
select select "de-DE"
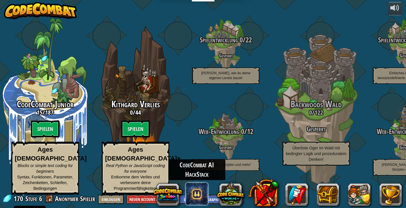
click at [195, 196] on span at bounding box center [197, 194] width 23 height 23
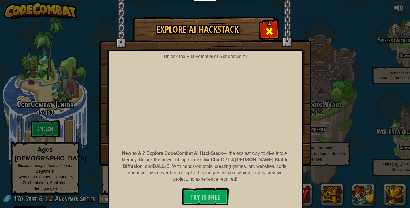
click at [263, 32] on div at bounding box center [270, 31] width 18 height 18
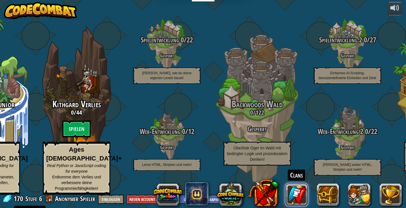
click at [300, 196] on link at bounding box center [296, 195] width 23 height 23
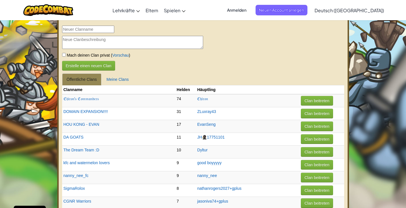
click at [300, 196] on td "Clan beitreten" at bounding box center [322, 190] width 45 height 13
drag, startPoint x: 92, startPoint y: 68, endPoint x: 88, endPoint y: 29, distance: 39.2
click at [64, 54] on input "checkbox" at bounding box center [64, 55] width 4 height 4
checkbox input "true"
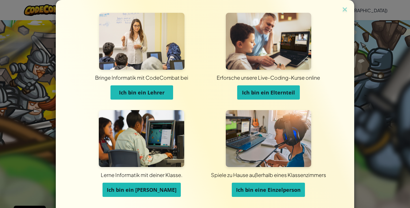
click at [258, 186] on button "Ich bin eine Einzelperson" at bounding box center [268, 190] width 73 height 14
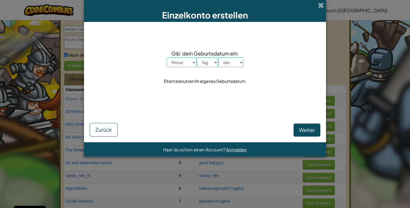
click at [381, 156] on div "Einzelkonto erstellen Gib' dein Geburtsdatum ein: Monat Januar Februar [PERSON_…" at bounding box center [205, 104] width 410 height 208
click at [106, 129] on span "Zurück" at bounding box center [103, 130] width 17 height 7
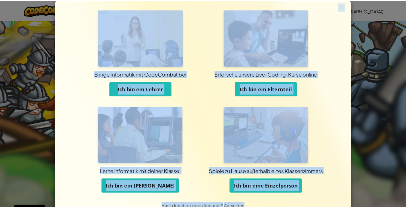
scroll to position [4, 0]
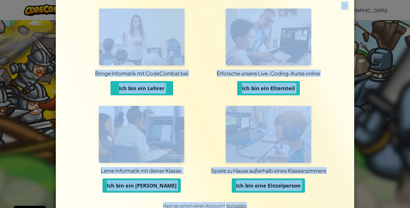
click at [344, 5] on img at bounding box center [344, 5] width 7 height 9
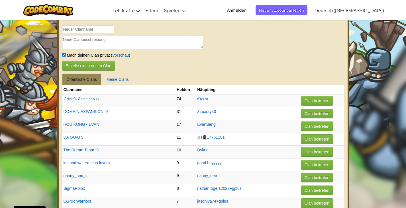
click at [367, 12] on span "Deutsch ([GEOGRAPHIC_DATA])" at bounding box center [350, 10] width 70 height 6
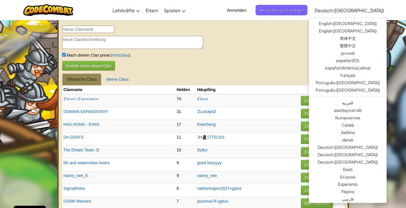
drag, startPoint x: 392, startPoint y: 190, endPoint x: 395, endPoint y: 172, distance: 18.7
